Goal: Task Accomplishment & Management: Use online tool/utility

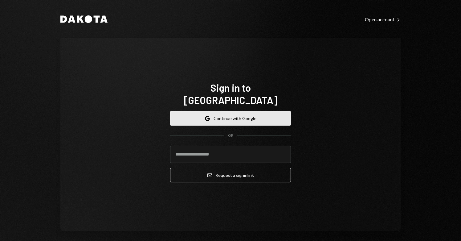
click at [227, 113] on button "Google Continue with Google" at bounding box center [230, 118] width 121 height 14
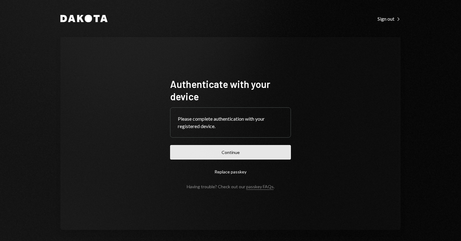
click at [215, 148] on button "Continue" at bounding box center [230, 152] width 121 height 14
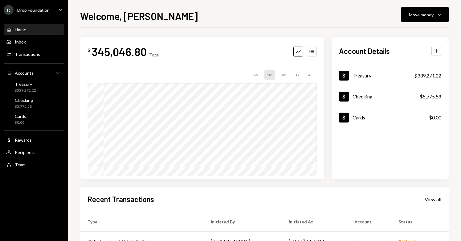
click at [58, 10] on icon "Caret Down" at bounding box center [60, 9] width 7 height 7
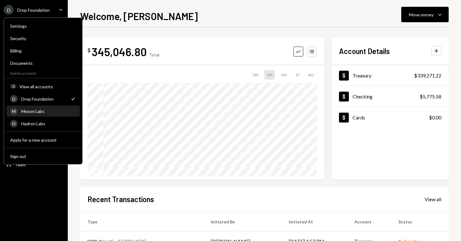
click at [51, 112] on div "Meson Labs" at bounding box center [48, 111] width 55 height 5
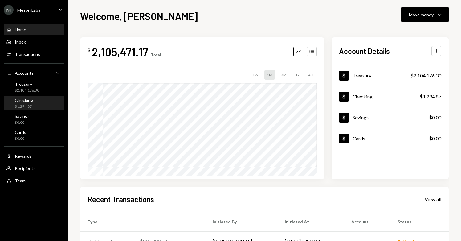
click at [22, 105] on div "$1,294.87" at bounding box center [24, 106] width 18 height 5
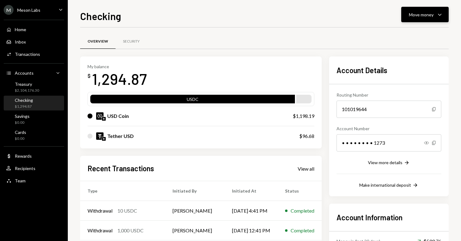
click at [443, 20] on button "Move money Caret Down" at bounding box center [424, 14] width 47 height 15
click at [425, 33] on div "Send" at bounding box center [420, 33] width 45 height 6
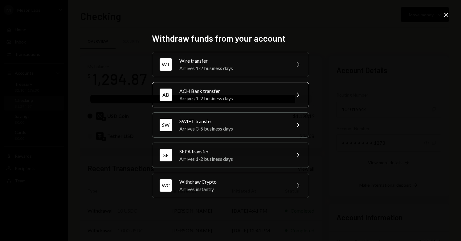
click at [257, 92] on div "ACH Bank transfer" at bounding box center [232, 90] width 107 height 7
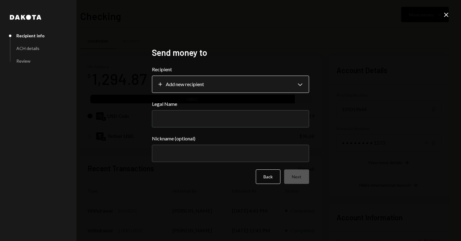
click at [232, 83] on body "M Meson Labs Caret Down Home Home Inbox Inbox Activities Transactions Accounts …" at bounding box center [230, 120] width 461 height 241
click at [265, 177] on button "Back" at bounding box center [268, 176] width 25 height 14
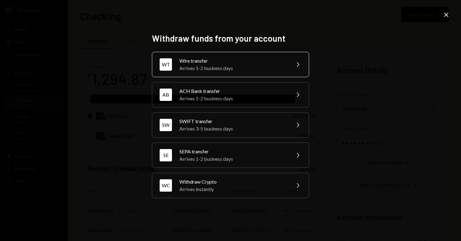
click at [279, 69] on div "Arrives 1-2 business days" at bounding box center [232, 67] width 107 height 7
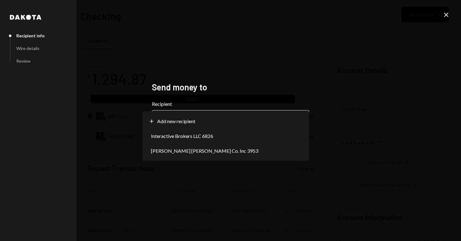
click at [261, 118] on body "M Meson Labs Caret Down Home Home Inbox Inbox Activities Transactions Accounts …" at bounding box center [230, 120] width 461 height 241
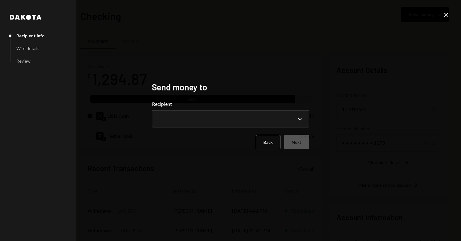
click at [246, 98] on div "**********" at bounding box center [230, 121] width 157 height 78
click at [265, 146] on button "Back" at bounding box center [268, 142] width 25 height 14
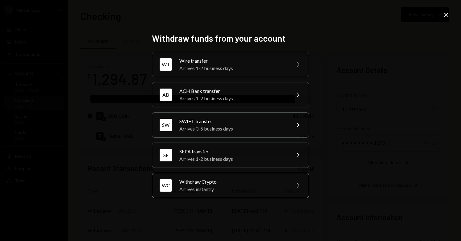
click at [234, 181] on div "Withdraw Crypto" at bounding box center [232, 181] width 107 height 7
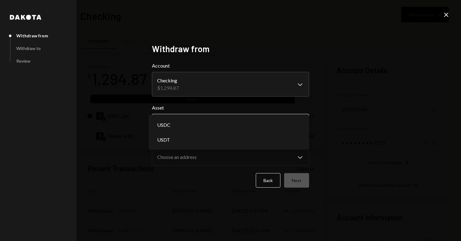
click at [254, 124] on body "M Meson Labs Caret Down Home Home Inbox Inbox Activities Transactions Accounts …" at bounding box center [230, 120] width 461 height 241
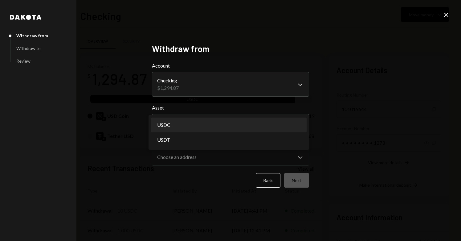
select select "****"
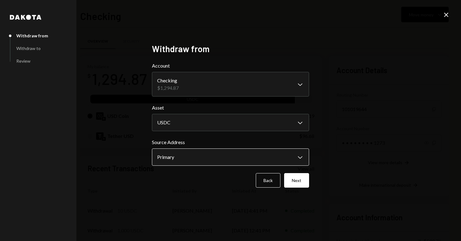
click at [214, 161] on body "M Meson Labs Caret Down Home Home Inbox Inbox Activities Transactions Accounts …" at bounding box center [230, 120] width 461 height 241
click at [293, 179] on button "Next" at bounding box center [296, 180] width 25 height 14
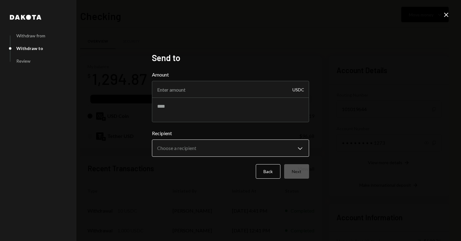
click at [229, 142] on body "M Meson Labs Caret Down Home Home Inbox Inbox Activities Transactions Accounts …" at bounding box center [230, 120] width 461 height 241
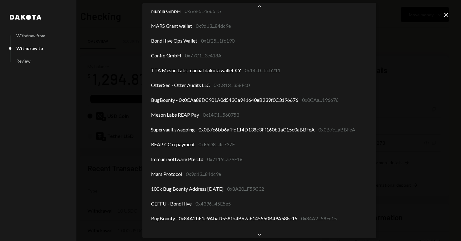
scroll to position [127, 0]
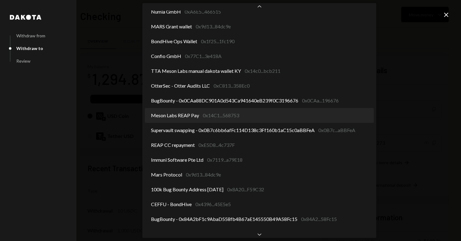
select select "**********"
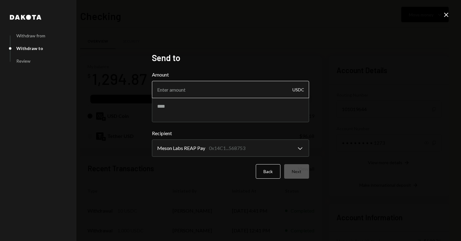
click at [179, 93] on input "Amount" at bounding box center [230, 89] width 157 height 17
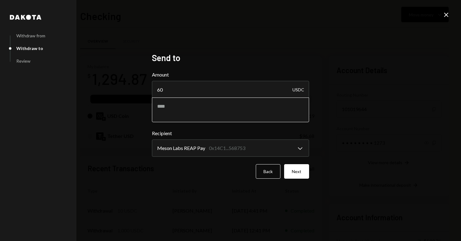
type input "6"
type input "5"
type input "55"
type input "550"
click at [162, 108] on textarea at bounding box center [230, 109] width 157 height 25
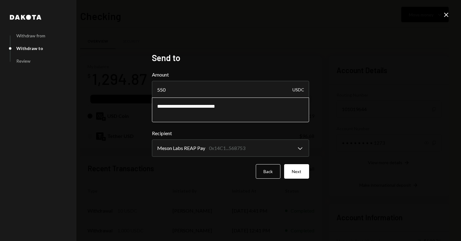
type textarea "**********"
